Goal: Task Accomplishment & Management: Use online tool/utility

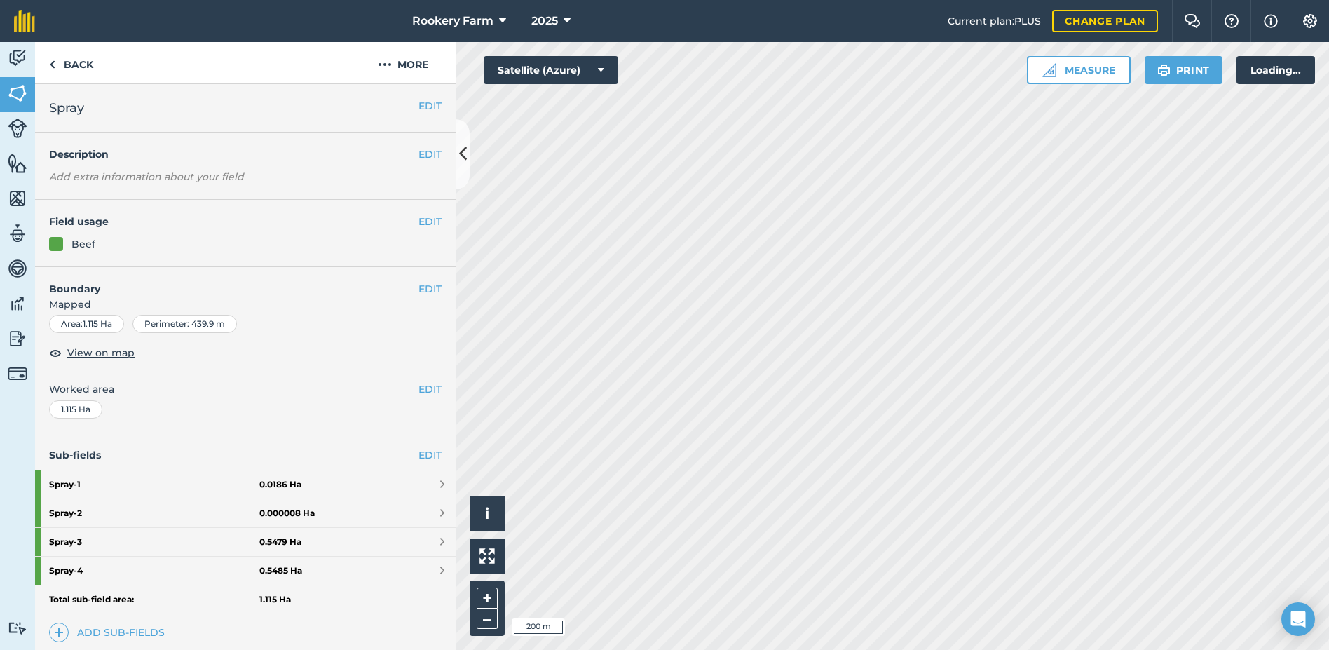
scroll to position [217, 0]
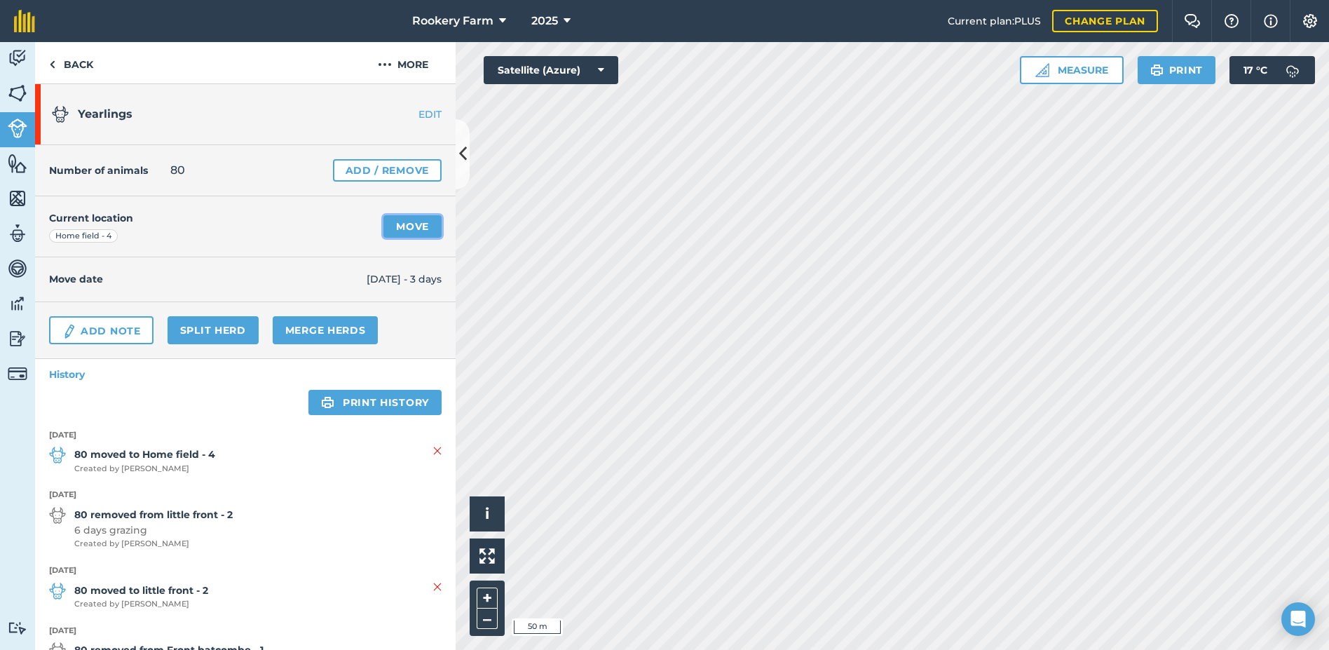
click at [398, 226] on link "Move" at bounding box center [413, 226] width 58 height 22
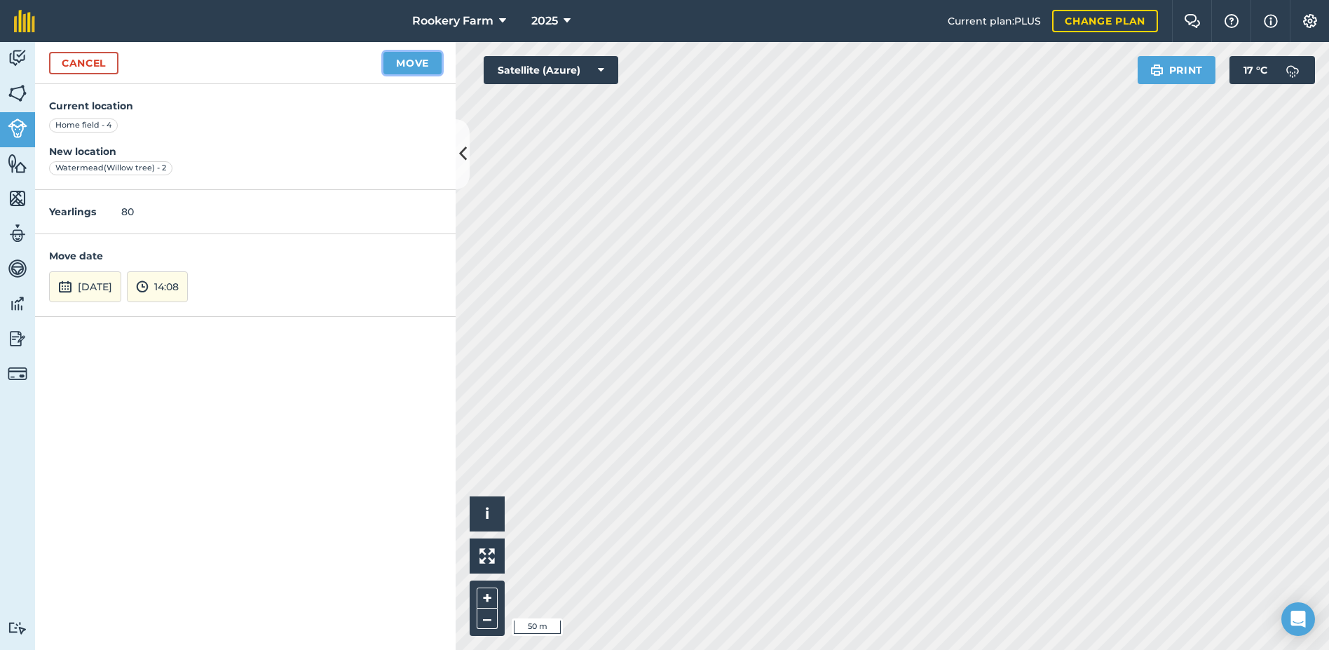
click at [402, 66] on button "Move" at bounding box center [413, 63] width 58 height 22
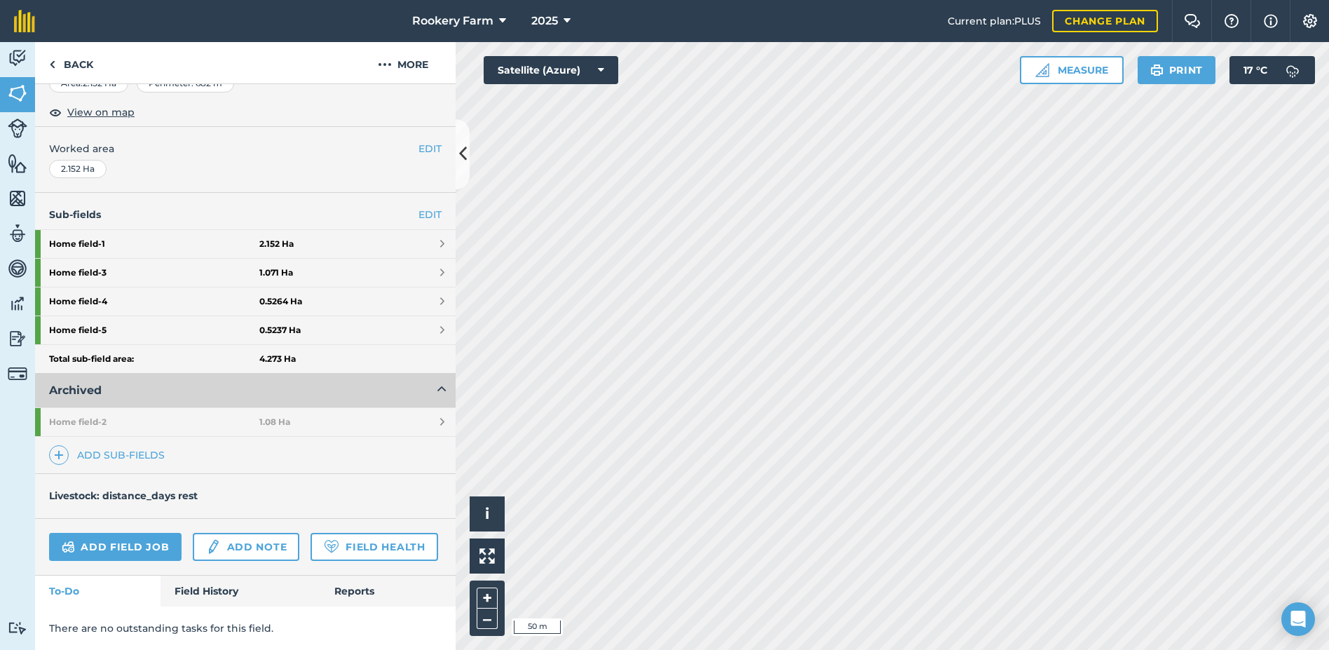
scroll to position [280, 0]
click at [140, 533] on link "Add field job" at bounding box center [115, 547] width 133 height 28
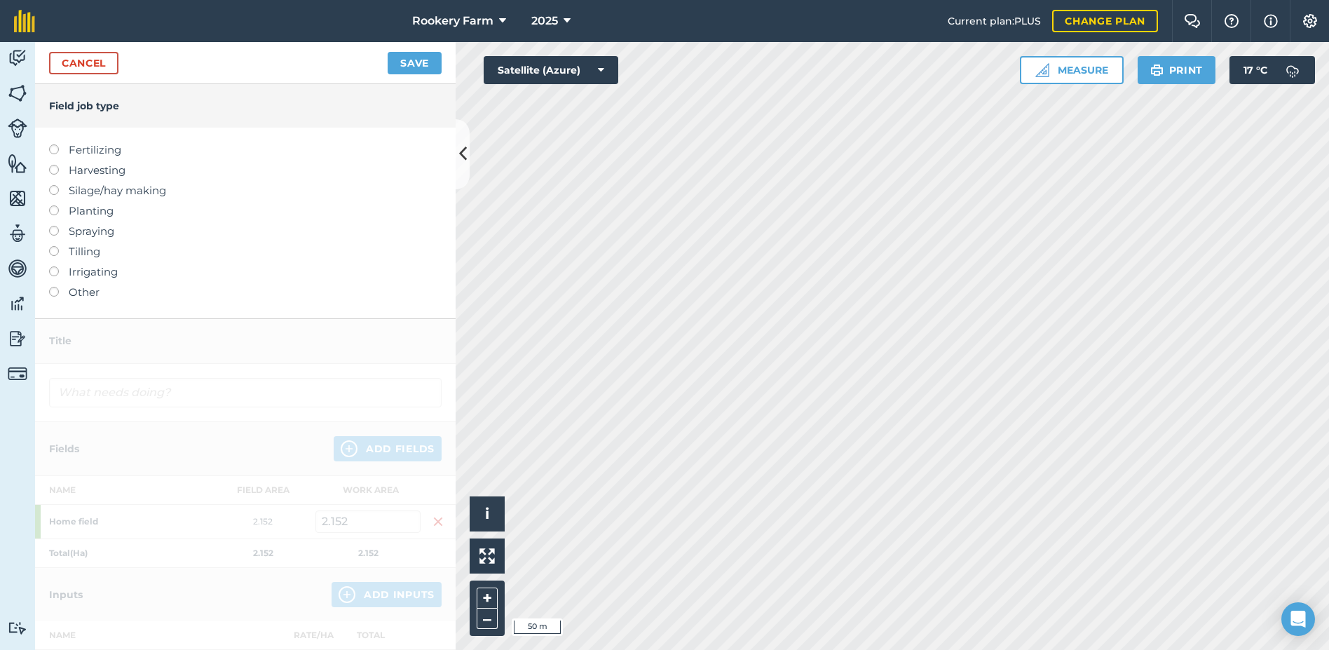
click at [55, 165] on label at bounding box center [59, 165] width 20 height 0
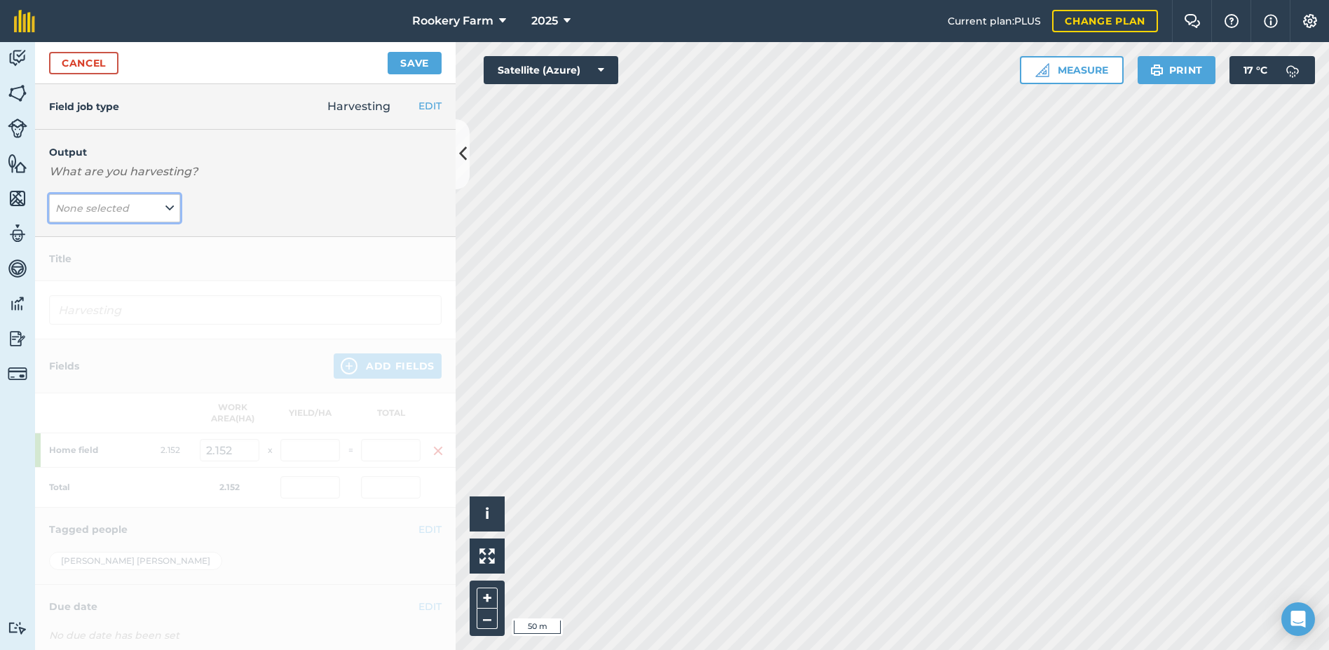
click at [170, 210] on button "None selected" at bounding box center [114, 208] width 131 height 28
click at [142, 232] on button "kg/dm/ha ( kg )" at bounding box center [114, 236] width 131 height 27
type input "Harvesting kg/dm/ha"
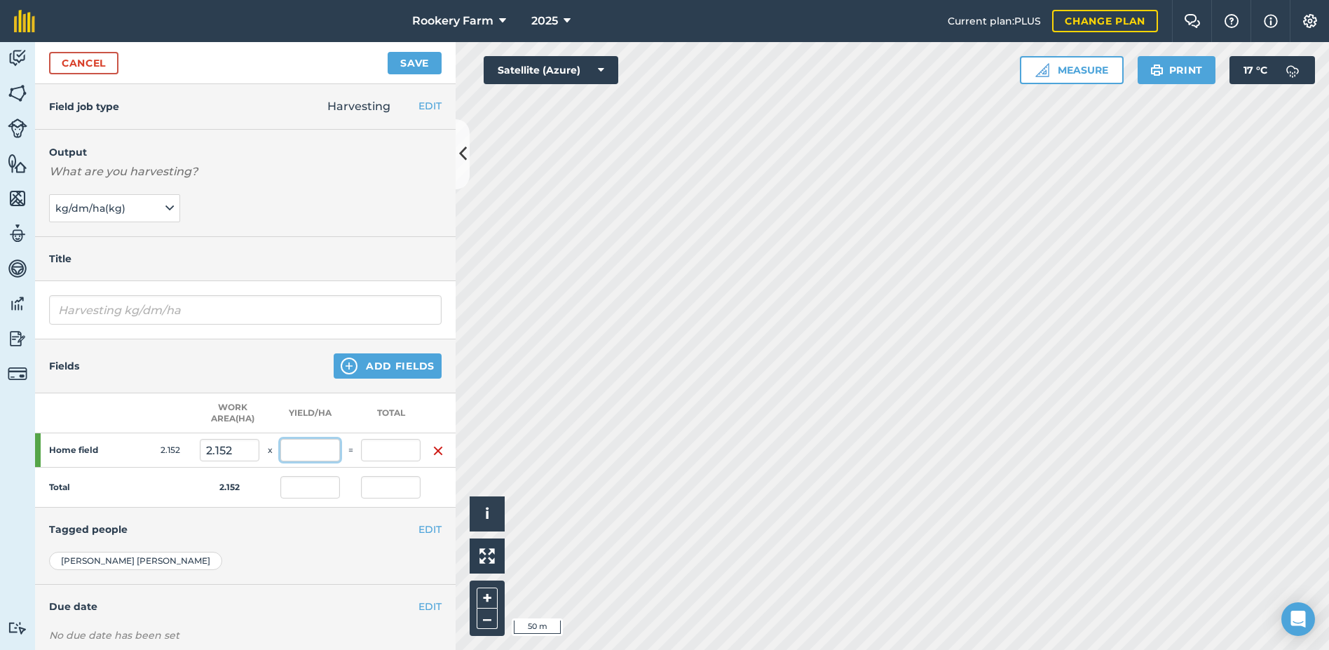
click at [332, 449] on input "text" at bounding box center [310, 450] width 60 height 22
type input "1,000"
type input "2,152"
type input "1,000"
type input "2,152"
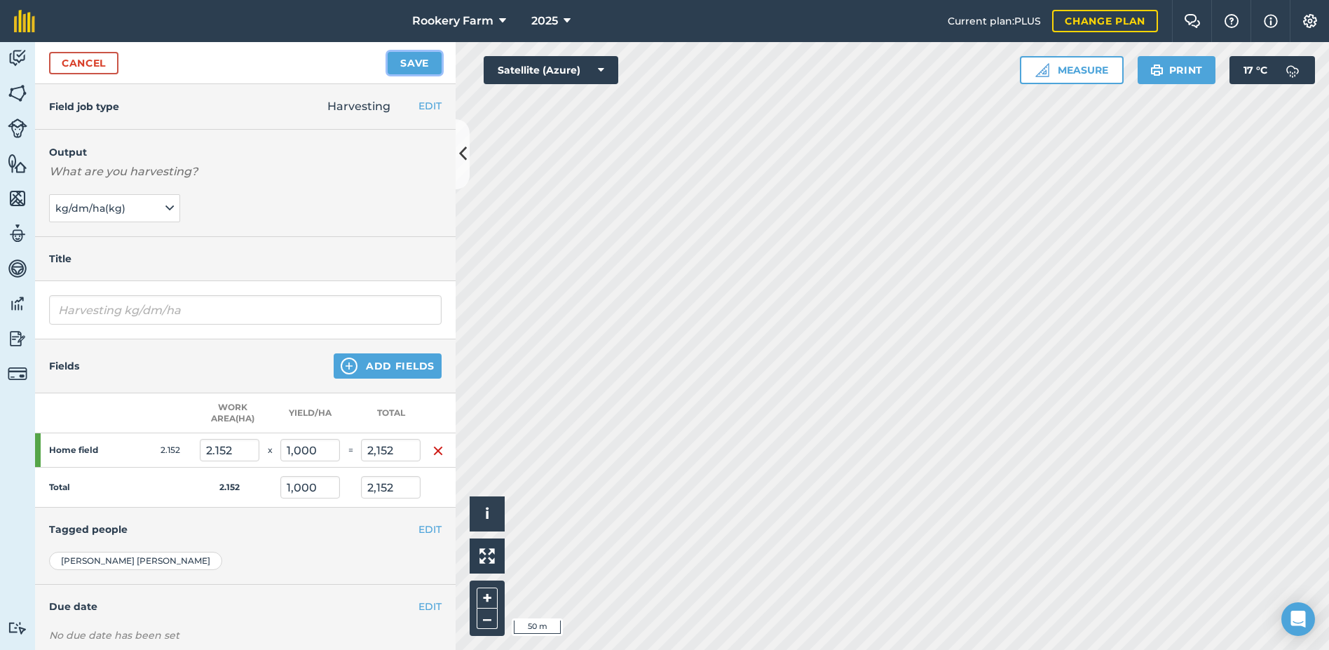
click at [416, 59] on button "Save" at bounding box center [415, 63] width 54 height 22
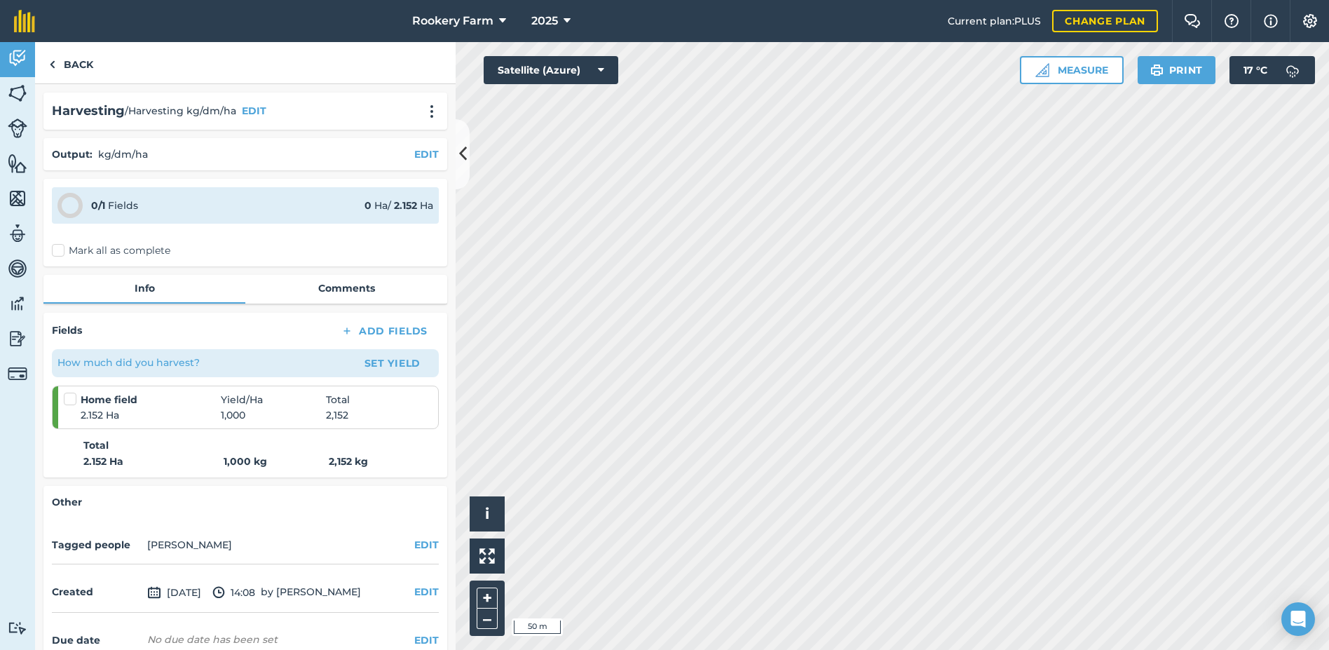
click at [60, 254] on label "Mark all as complete" at bounding box center [111, 250] width 118 height 15
click at [60, 252] on input "Mark all as complete" at bounding box center [56, 247] width 9 height 9
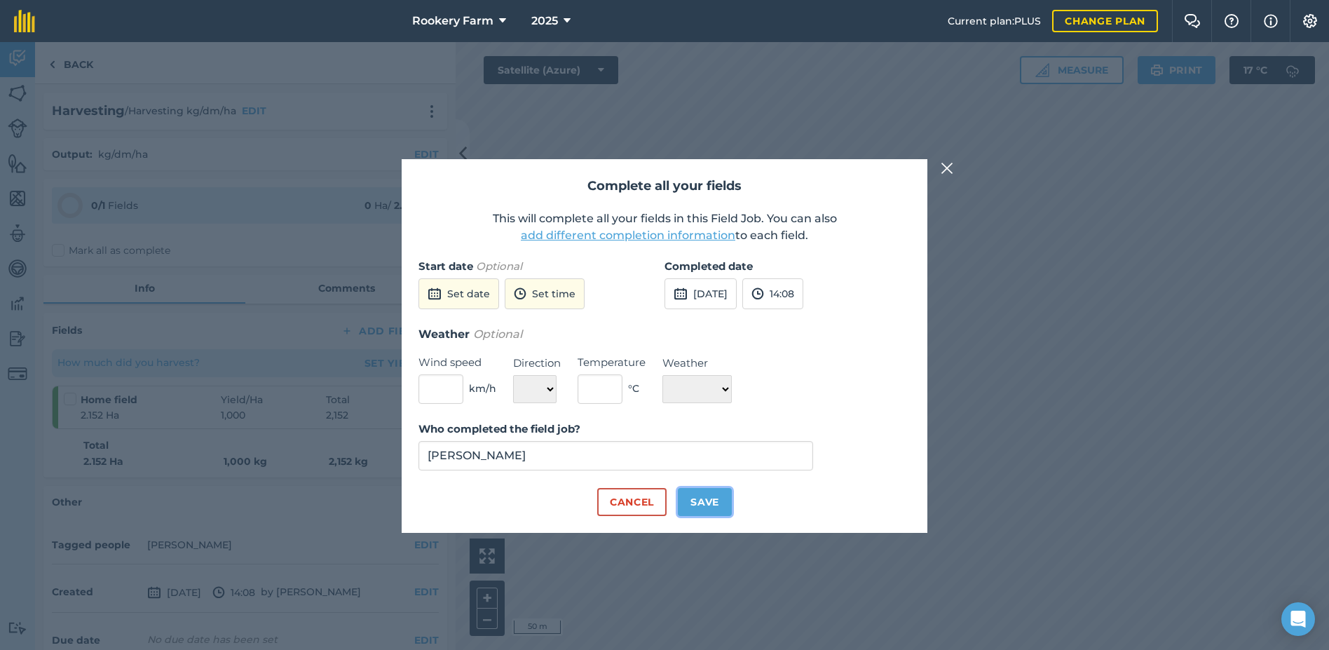
click at [713, 503] on button "Save" at bounding box center [705, 502] width 54 height 28
checkbox input "true"
